Goal: Task Accomplishment & Management: Use online tool/utility

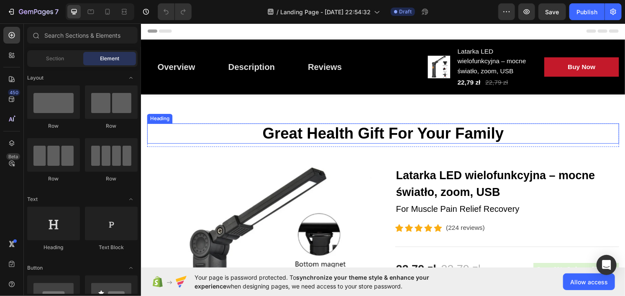
click at [320, 137] on p "Great Health Gift For Your Family" at bounding box center [392, 137] width 488 height 19
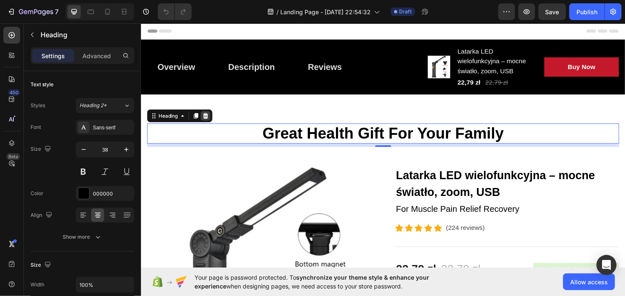
click at [206, 118] on icon at bounding box center [207, 119] width 5 height 6
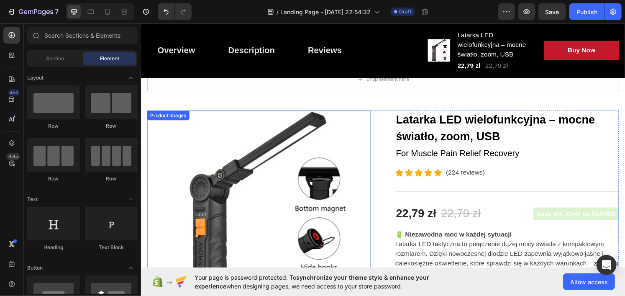
scroll to position [42, 0]
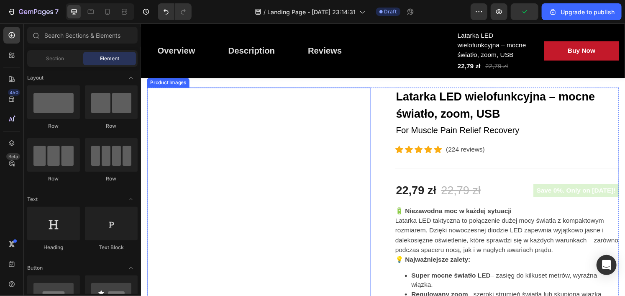
scroll to position [84, 0]
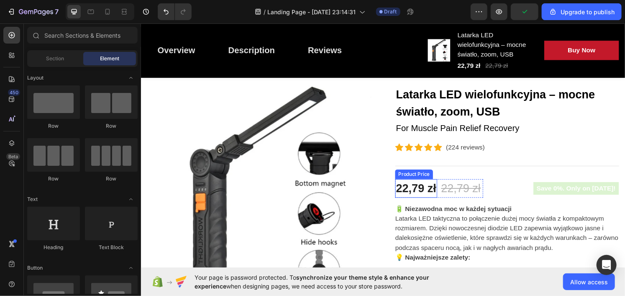
click at [411, 190] on div "22,79 zł" at bounding box center [426, 193] width 44 height 19
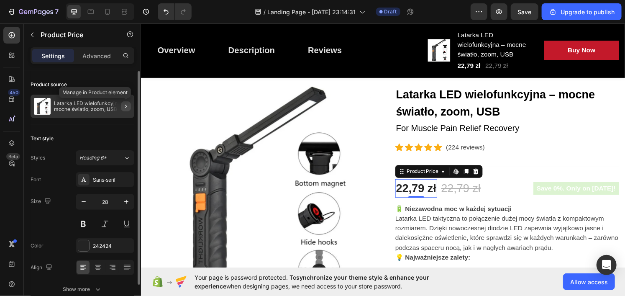
click at [121, 105] on button "button" at bounding box center [126, 106] width 10 height 10
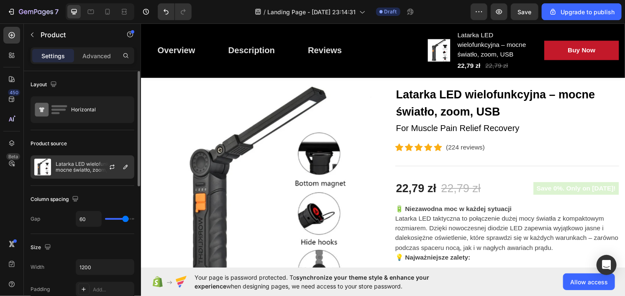
click at [88, 166] on p "Latarka LED wielofunkcyjna – mocne światło, zoom, USB" at bounding box center [93, 167] width 75 height 12
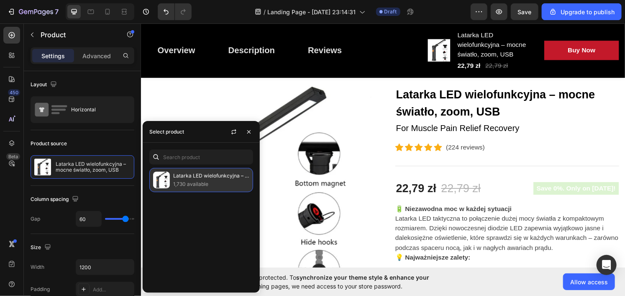
click at [176, 180] on p "1,730 available" at bounding box center [211, 184] width 76 height 8
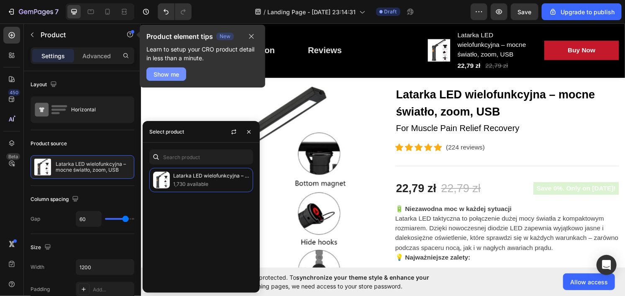
click at [173, 74] on div "Show me" at bounding box center [167, 74] width 26 height 9
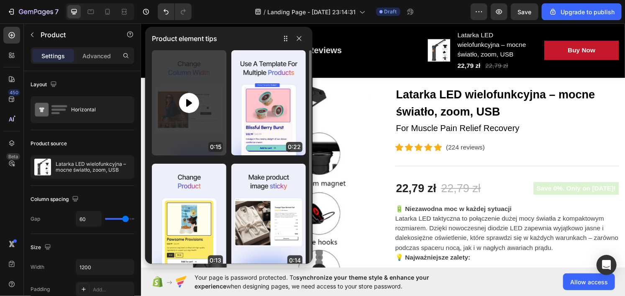
click at [194, 100] on icon at bounding box center [189, 103] width 10 height 10
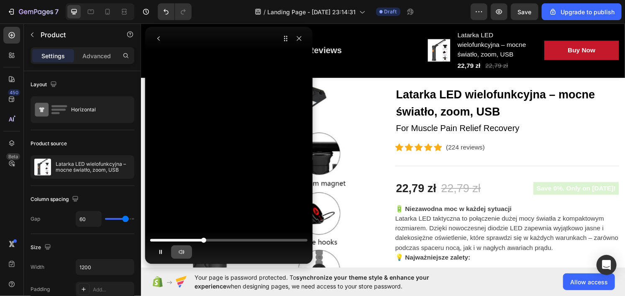
click at [176, 252] on button "button" at bounding box center [181, 251] width 21 height 13
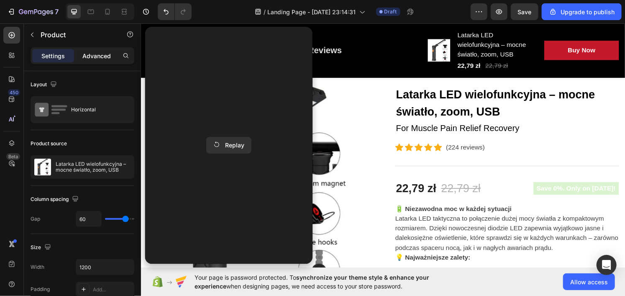
click at [100, 56] on p "Advanced" at bounding box center [96, 55] width 28 height 9
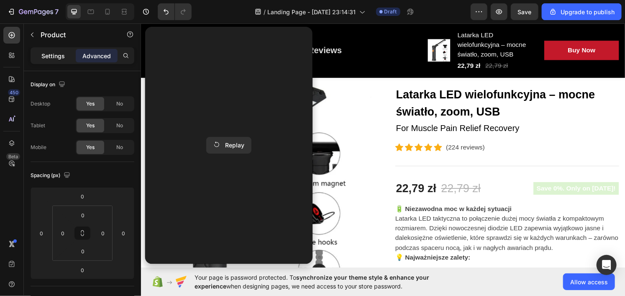
click at [57, 51] on p "Settings" at bounding box center [52, 55] width 23 height 9
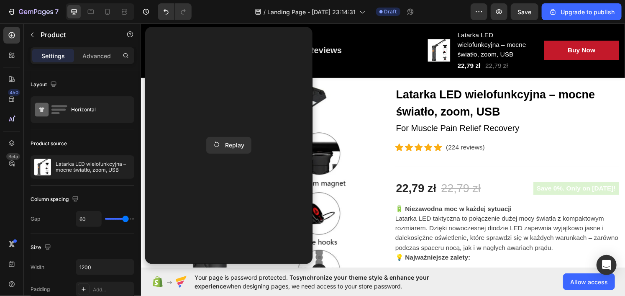
click at [10, 275] on div at bounding box center [11, 263] width 17 height 57
drag, startPoint x: 297, startPoint y: 39, endPoint x: 162, endPoint y: 17, distance: 136.9
click at [297, 39] on icon "button" at bounding box center [299, 38] width 7 height 7
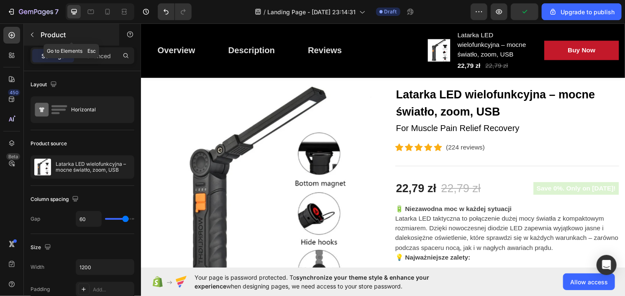
click at [34, 32] on icon "button" at bounding box center [32, 34] width 7 height 7
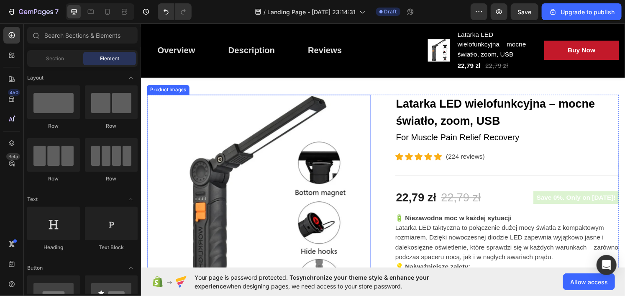
scroll to position [42, 0]
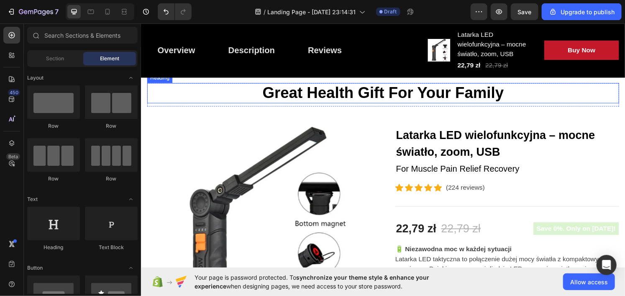
click at [294, 100] on p "Great Health Gift For Your Family" at bounding box center [392, 95] width 488 height 19
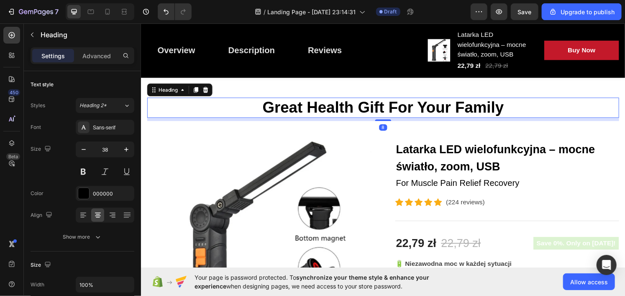
scroll to position [0, 0]
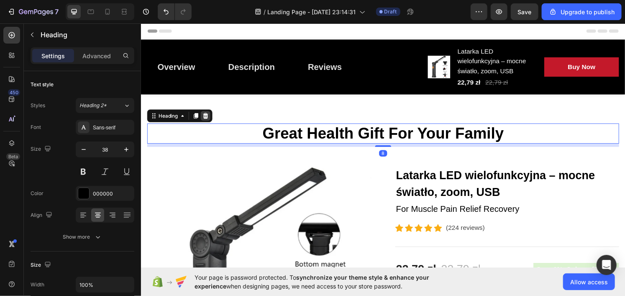
click at [210, 118] on icon at bounding box center [207, 118] width 7 height 7
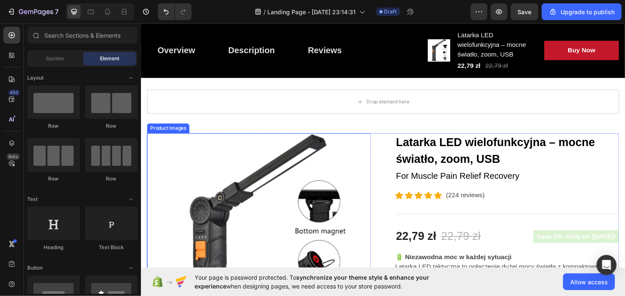
scroll to position [84, 0]
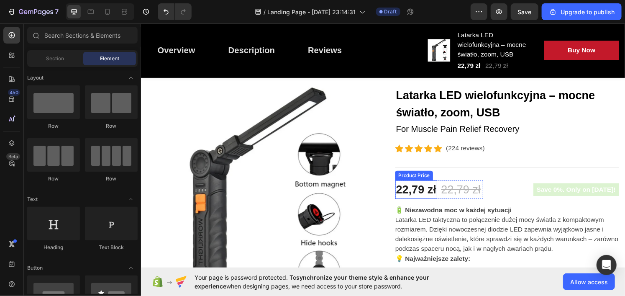
click at [432, 195] on div "22,79 zł" at bounding box center [426, 195] width 44 height 19
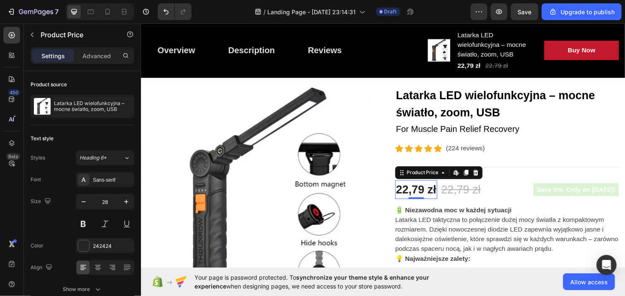
click at [413, 196] on div "22,79 zł" at bounding box center [426, 195] width 44 height 19
click at [413, 195] on div "22,79 zł" at bounding box center [426, 195] width 44 height 19
click at [408, 194] on div "22,79 zł" at bounding box center [426, 195] width 44 height 19
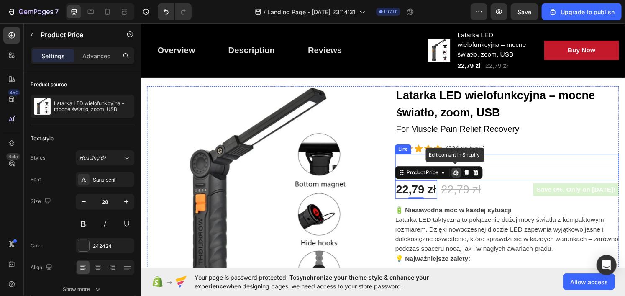
click at [454, 159] on div "Title Line" at bounding box center [520, 172] width 232 height 27
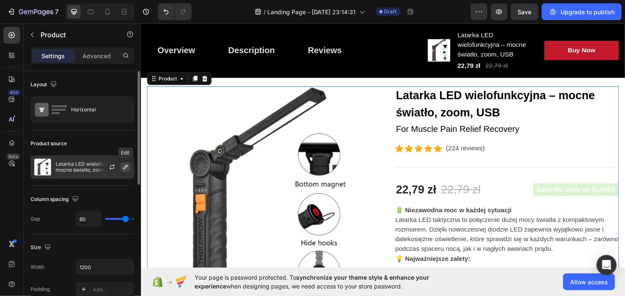
click at [122, 164] on icon "button" at bounding box center [125, 167] width 7 height 7
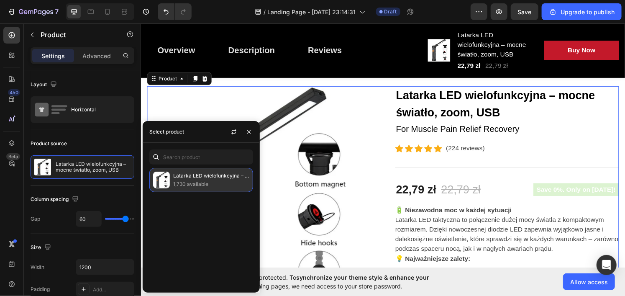
click at [196, 179] on p "Latarka LED wielofunkcyjna – mocne światło, zoom, USB" at bounding box center [211, 175] width 76 height 8
click at [213, 184] on p "1,730 available" at bounding box center [211, 184] width 76 height 8
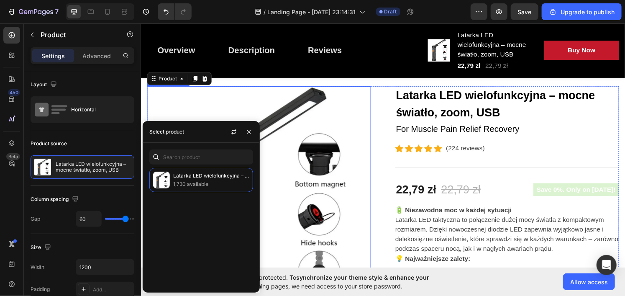
click at [200, 101] on img at bounding box center [263, 204] width 232 height 232
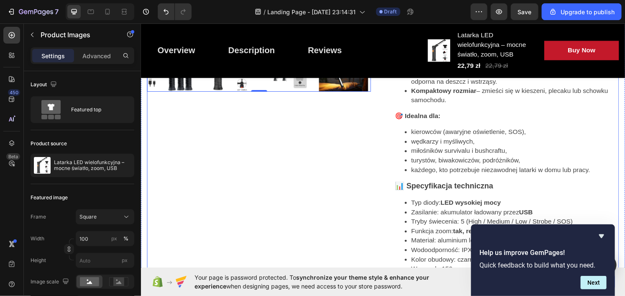
scroll to position [376, 0]
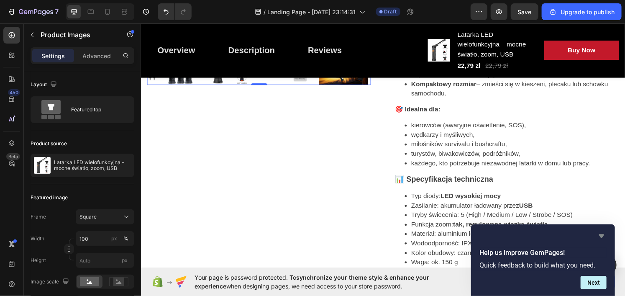
click at [599, 234] on icon "Hide survey" at bounding box center [601, 236] width 10 height 10
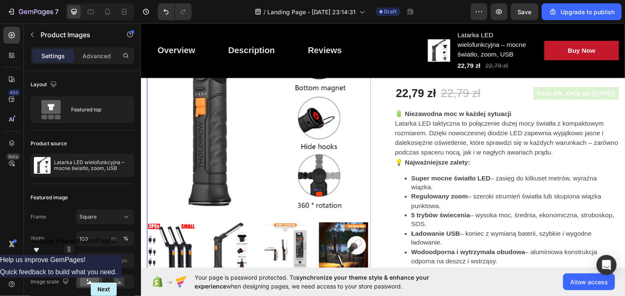
scroll to position [167, 0]
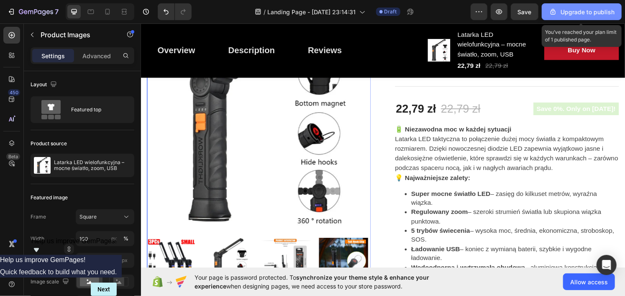
click at [585, 8] on div "Upgrade to publish" at bounding box center [582, 12] width 66 height 9
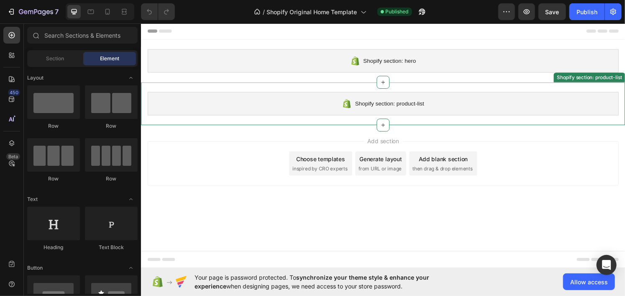
drag, startPoint x: 392, startPoint y: 103, endPoint x: 346, endPoint y: 56, distance: 65.7
click at [392, 103] on span "Shopify section: product-list" at bounding box center [398, 106] width 72 height 10
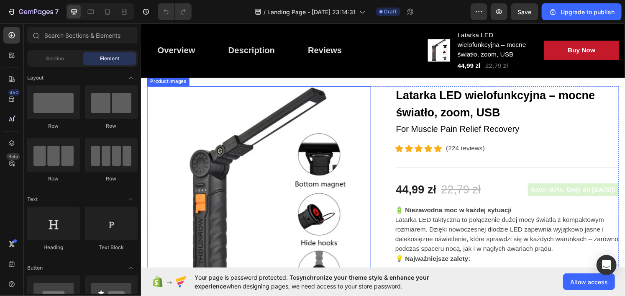
scroll to position [125, 0]
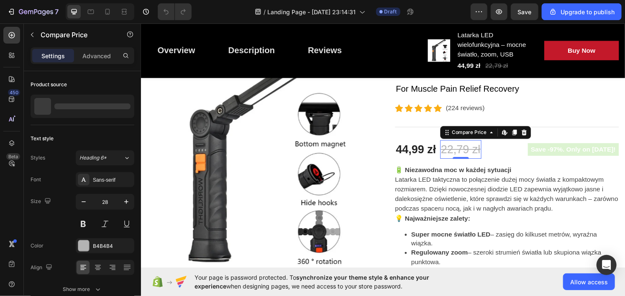
click at [464, 149] on div "22,79 zł" at bounding box center [472, 153] width 43 height 19
click at [476, 151] on div "22,79 zł" at bounding box center [472, 153] width 43 height 19
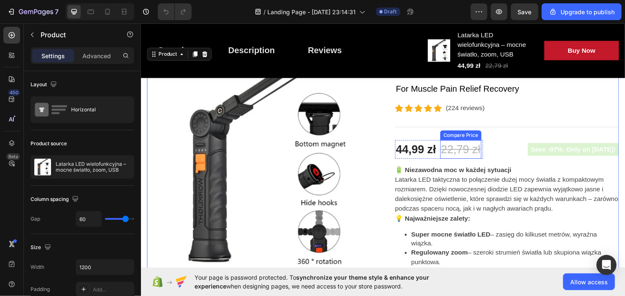
click at [460, 153] on div "22,79 zł" at bounding box center [472, 153] width 43 height 19
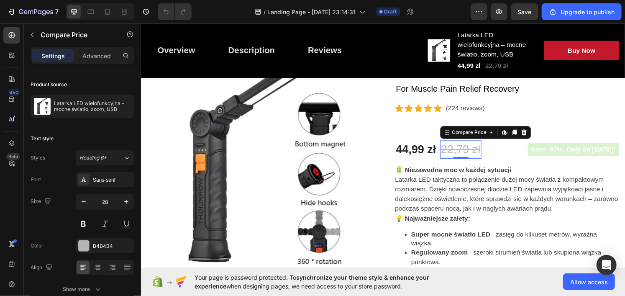
click at [460, 153] on div "22,79 zł" at bounding box center [472, 153] width 43 height 19
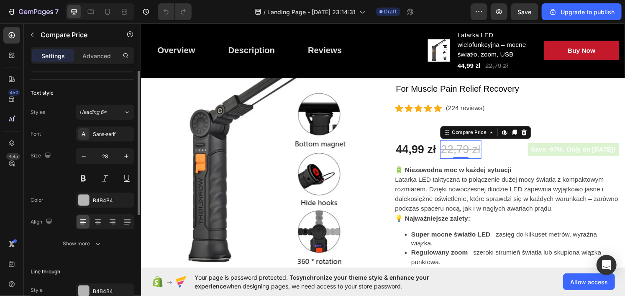
scroll to position [4, 0]
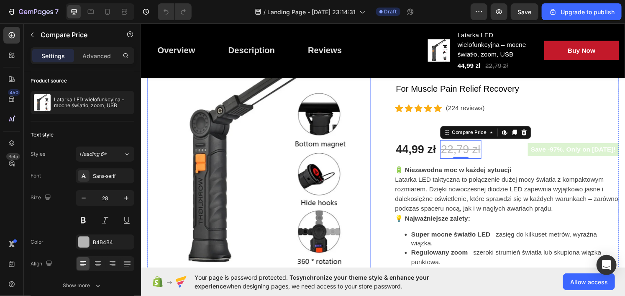
click at [190, 96] on img at bounding box center [263, 162] width 232 height 232
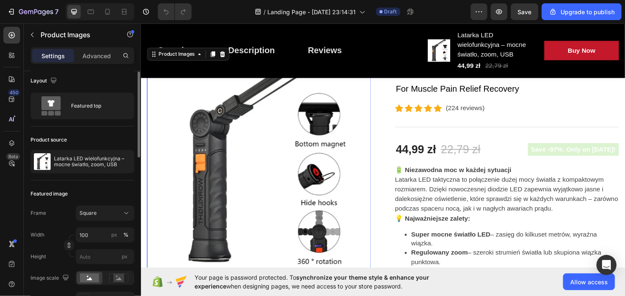
scroll to position [0, 0]
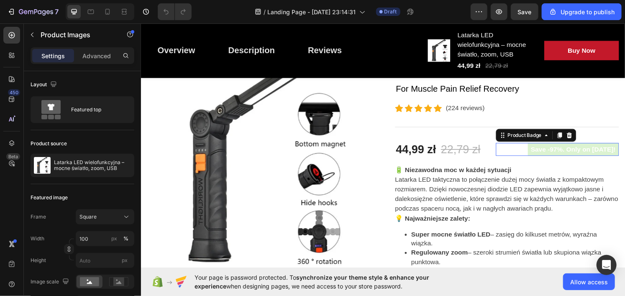
click at [542, 152] on pre "Save -97%. Only on Mother's Day!" at bounding box center [589, 153] width 95 height 13
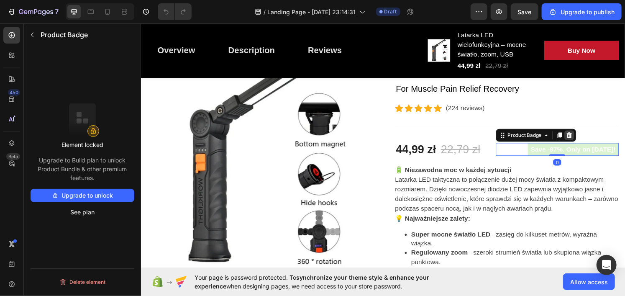
click at [582, 136] on icon at bounding box center [584, 139] width 5 height 6
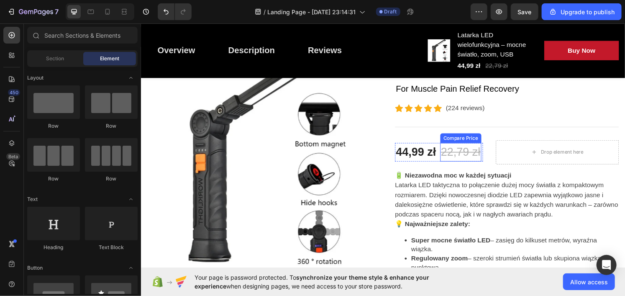
click at [476, 155] on div "22,79 zł" at bounding box center [472, 156] width 43 height 19
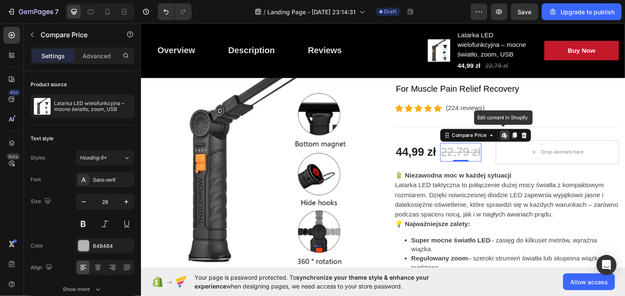
click at [515, 138] on icon at bounding box center [516, 138] width 3 height 5
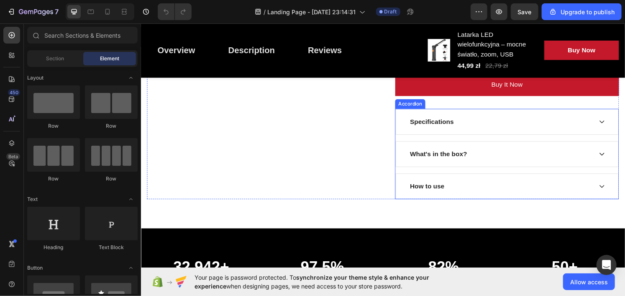
scroll to position [837, 0]
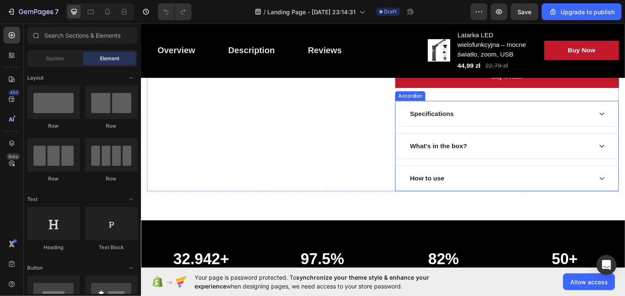
click at [450, 123] on div "Specifications" at bounding box center [442, 116] width 48 height 13
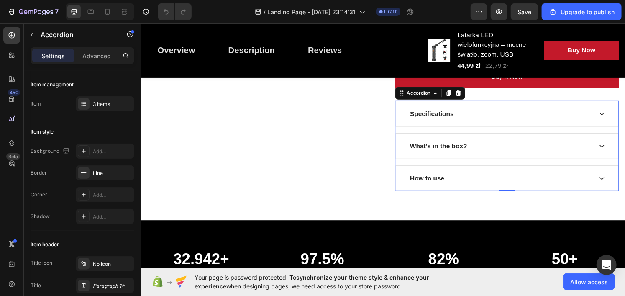
click at [504, 123] on div "Specifications" at bounding box center [513, 116] width 190 height 13
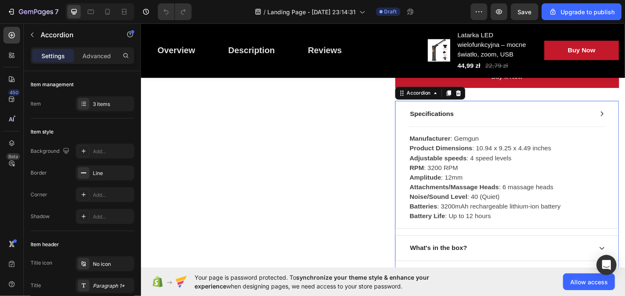
click at [504, 122] on div "Specifications" at bounding box center [513, 116] width 190 height 13
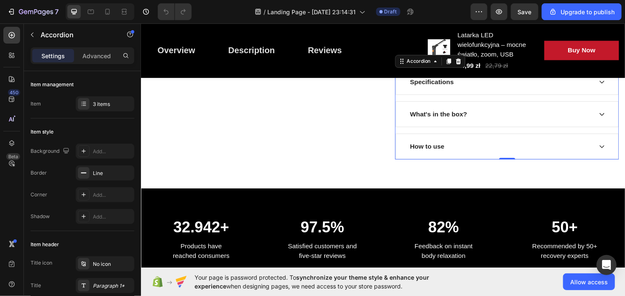
scroll to position [878, 0]
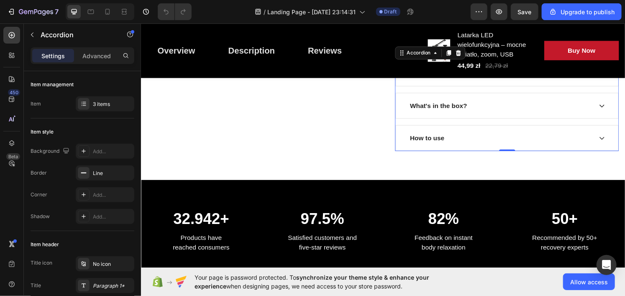
click at [491, 115] on div "What's in the box?" at bounding box center [513, 108] width 190 height 13
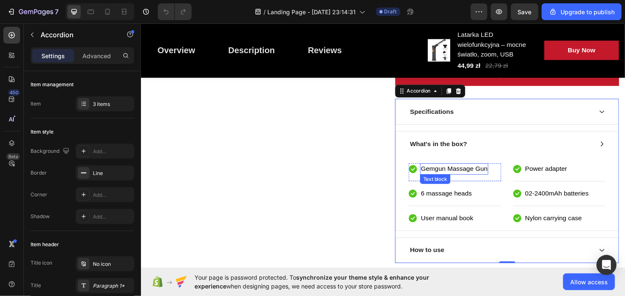
scroll to position [795, 0]
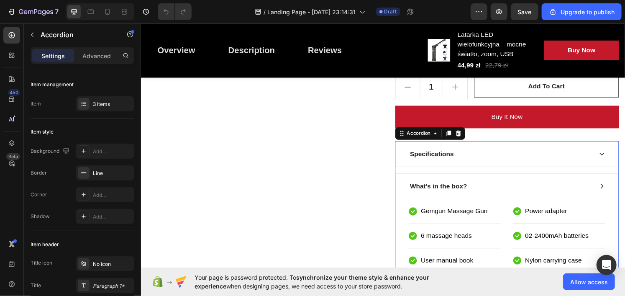
click at [493, 165] on div "Specifications" at bounding box center [513, 158] width 190 height 13
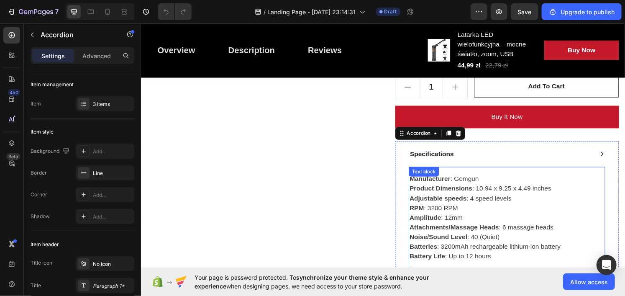
click at [445, 193] on p "Manufacturer : Gemgun Product Dimensions : 10.94 x 9.25 x 4.49 inches Adjustabl…" at bounding box center [520, 224] width 202 height 90
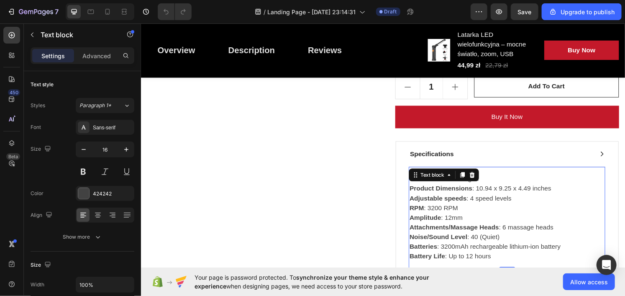
click at [445, 193] on p "Manufacturer : Gemgun Product Dimensions : 10.94 x 9.25 x 4.49 inches Adjustabl…" at bounding box center [520, 224] width 202 height 90
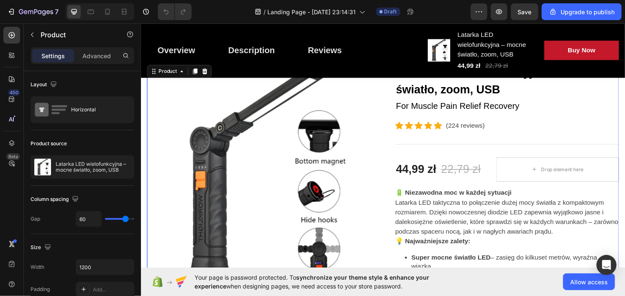
scroll to position [84, 0]
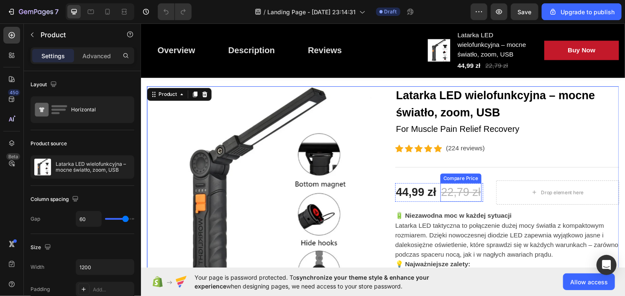
click at [468, 198] on div "22,79 zł" at bounding box center [472, 198] width 43 height 19
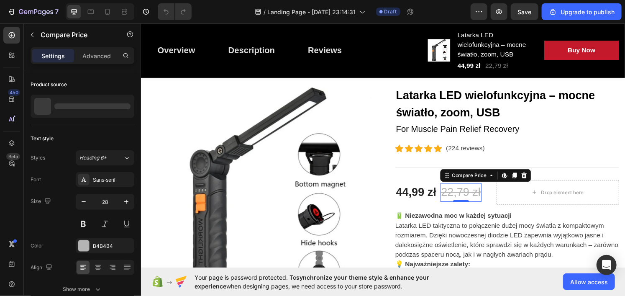
click at [468, 198] on div "22,79 zł" at bounding box center [472, 198] width 43 height 19
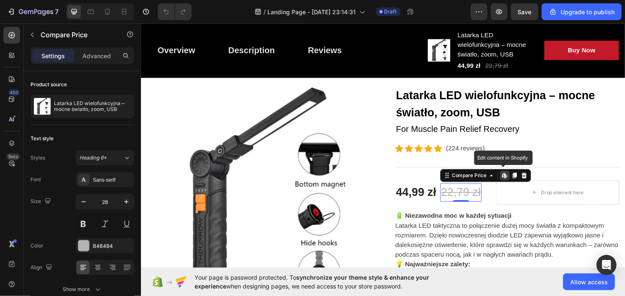
click at [463, 197] on div "22,79 zł" at bounding box center [472, 198] width 43 height 19
click at [451, 197] on div "22,79 zł" at bounding box center [472, 198] width 43 height 19
click at [455, 197] on div "22,79 zł" at bounding box center [472, 198] width 43 height 19
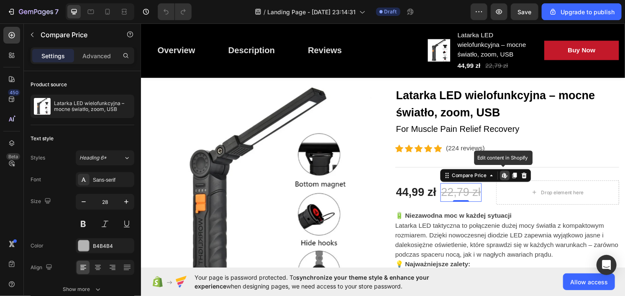
click at [477, 197] on div "22,79 zł" at bounding box center [472, 198] width 43 height 19
click at [456, 197] on div "22,79 zł" at bounding box center [472, 198] width 43 height 19
click at [475, 196] on div "22,79 zł" at bounding box center [472, 198] width 43 height 19
click at [451, 197] on div "22,79 zł" at bounding box center [472, 198] width 43 height 19
click at [472, 198] on div "22,79 zł" at bounding box center [472, 198] width 43 height 19
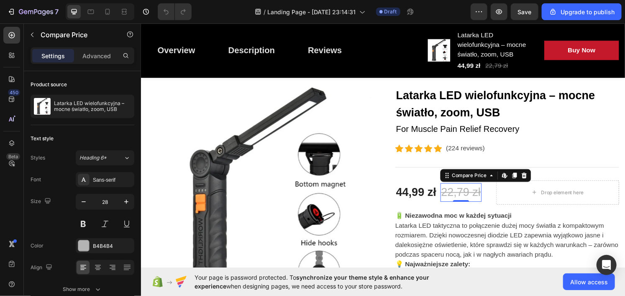
click at [457, 198] on div "22,79 zł" at bounding box center [472, 198] width 43 height 19
click at [476, 198] on div "22,79 zł" at bounding box center [472, 198] width 43 height 19
click at [453, 198] on div "22,79 zł" at bounding box center [472, 198] width 43 height 19
